Goal: Check status: Check status

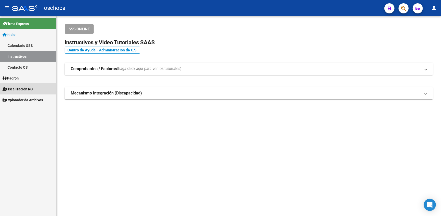
click at [13, 90] on span "Fiscalización RG" at bounding box center [18, 89] width 30 height 6
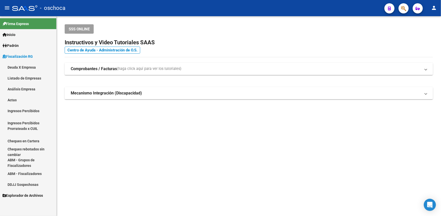
click at [17, 67] on link "Deuda X Empresa" at bounding box center [28, 67] width 56 height 11
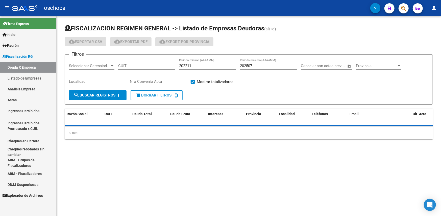
drag, startPoint x: 24, startPoint y: 87, endPoint x: 49, endPoint y: 76, distance: 26.6
click at [25, 87] on link "Análisis Empresa" at bounding box center [28, 88] width 56 height 11
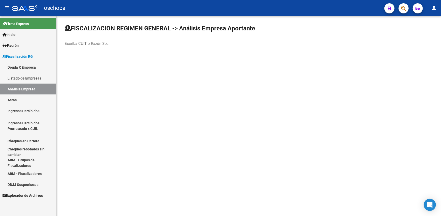
click at [75, 40] on div "Escriba CUIT o Razón Social para buscar" at bounding box center [87, 41] width 45 height 11
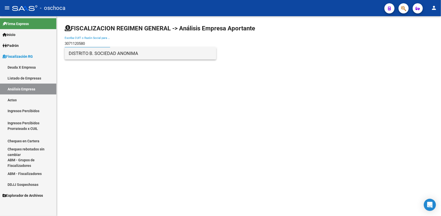
type input "3071120580"
click at [98, 49] on span "DISTRITO B. SOCIEDAD ANONIMA" at bounding box center [140, 53] width 143 height 12
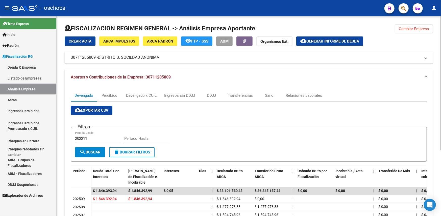
scroll to position [97, 0]
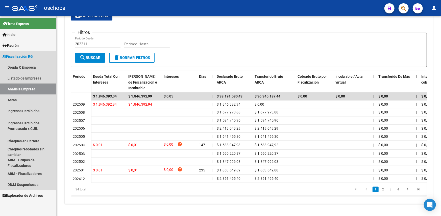
click at [26, 84] on link "Análisis Empresa" at bounding box center [28, 88] width 56 height 11
click at [18, 98] on link "Actas" at bounding box center [28, 99] width 56 height 11
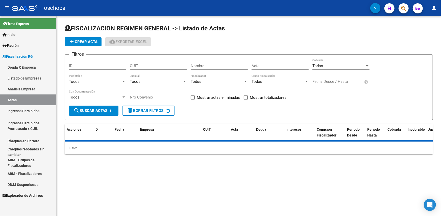
click at [28, 89] on link "Análisis Empresa" at bounding box center [28, 88] width 56 height 11
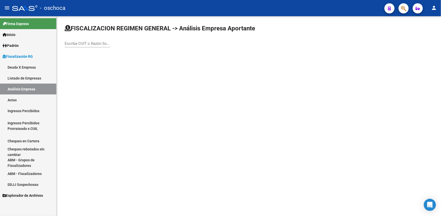
click at [89, 41] on input "Escriba CUIT o Razón Social para buscar" at bounding box center [87, 43] width 45 height 5
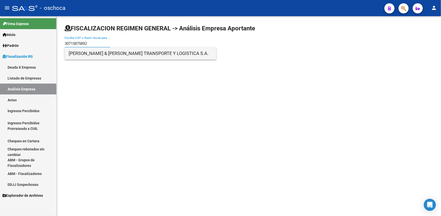
type input "30715875892"
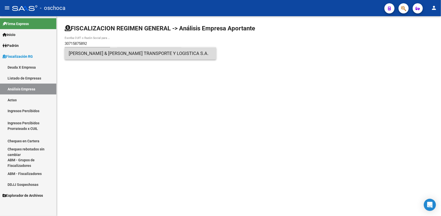
click at [103, 55] on span "[PERSON_NAME] & [PERSON_NAME] TRANSPORTE Y LOGISTICA S.A." at bounding box center [140, 53] width 143 height 12
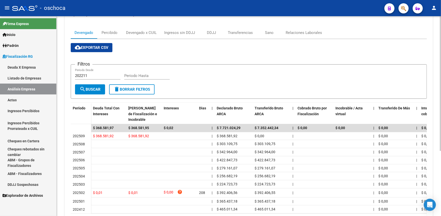
scroll to position [96, 0]
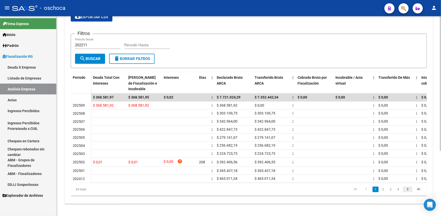
click at [409, 189] on icon "go to next page" at bounding box center [407, 189] width 7 height 6
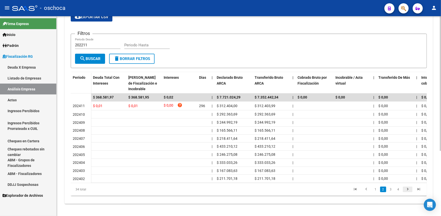
click at [409, 189] on icon "go to next page" at bounding box center [407, 189] width 7 height 6
click at [409, 190] on icon "go to next page" at bounding box center [407, 189] width 7 height 6
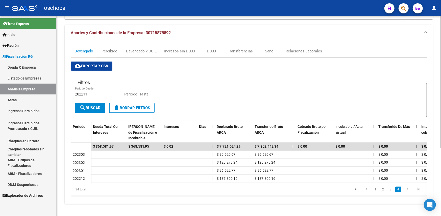
scroll to position [47, 0]
click at [366, 189] on icon "go to previous page" at bounding box center [366, 189] width 7 height 6
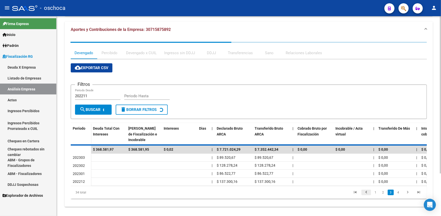
click at [366, 189] on div "Período Deuda Total Con Intereses Deuda Bruta Neto de Fiscalización e Incobrabl…" at bounding box center [249, 161] width 356 height 76
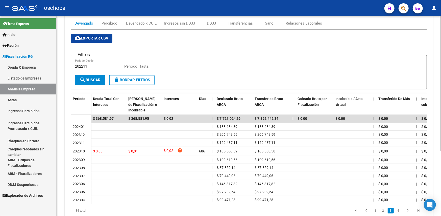
scroll to position [96, 0]
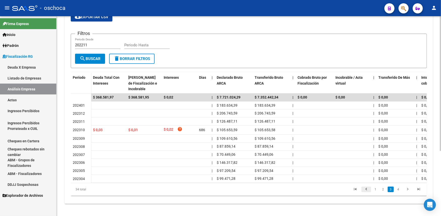
click at [366, 187] on icon "go to previous page" at bounding box center [366, 189] width 7 height 6
click at [369, 189] on icon "go to previous page" at bounding box center [366, 189] width 7 height 6
